Goal: Task Accomplishment & Management: Complete application form

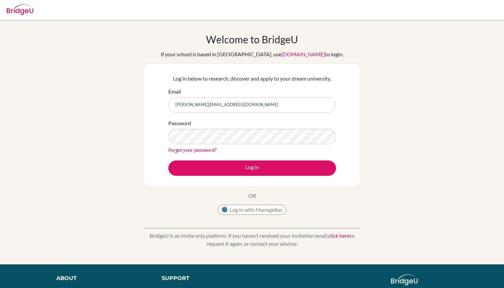
type input "[PERSON_NAME][EMAIL_ADDRESS][DOMAIN_NAME]"
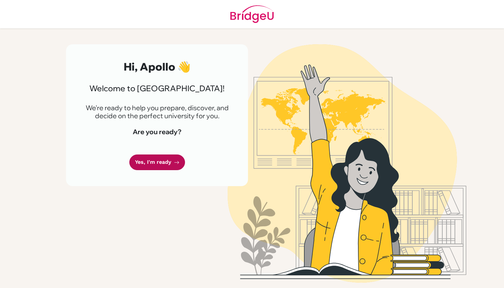
click at [148, 160] on link "Yes, I'm ready" at bounding box center [157, 163] width 56 height 16
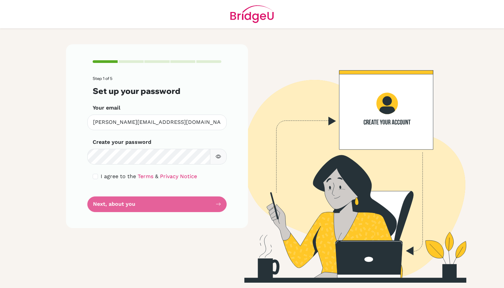
click at [159, 201] on form "Step 1 of 5 Set up your password Your email [EMAIL_ADDRESS][DOMAIN_NAME] Invali…" at bounding box center [157, 144] width 129 height 136
click at [96, 177] on input "checkbox" at bounding box center [95, 176] width 5 height 5
checkbox input "true"
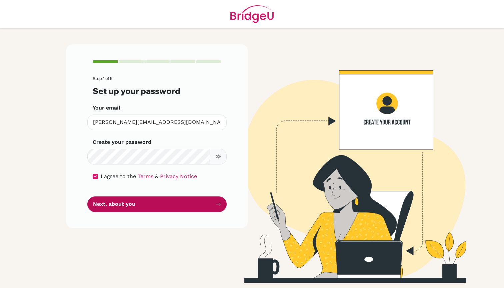
click at [151, 208] on button "Next, about you" at bounding box center [156, 205] width 139 height 16
